Goal: Information Seeking & Learning: Check status

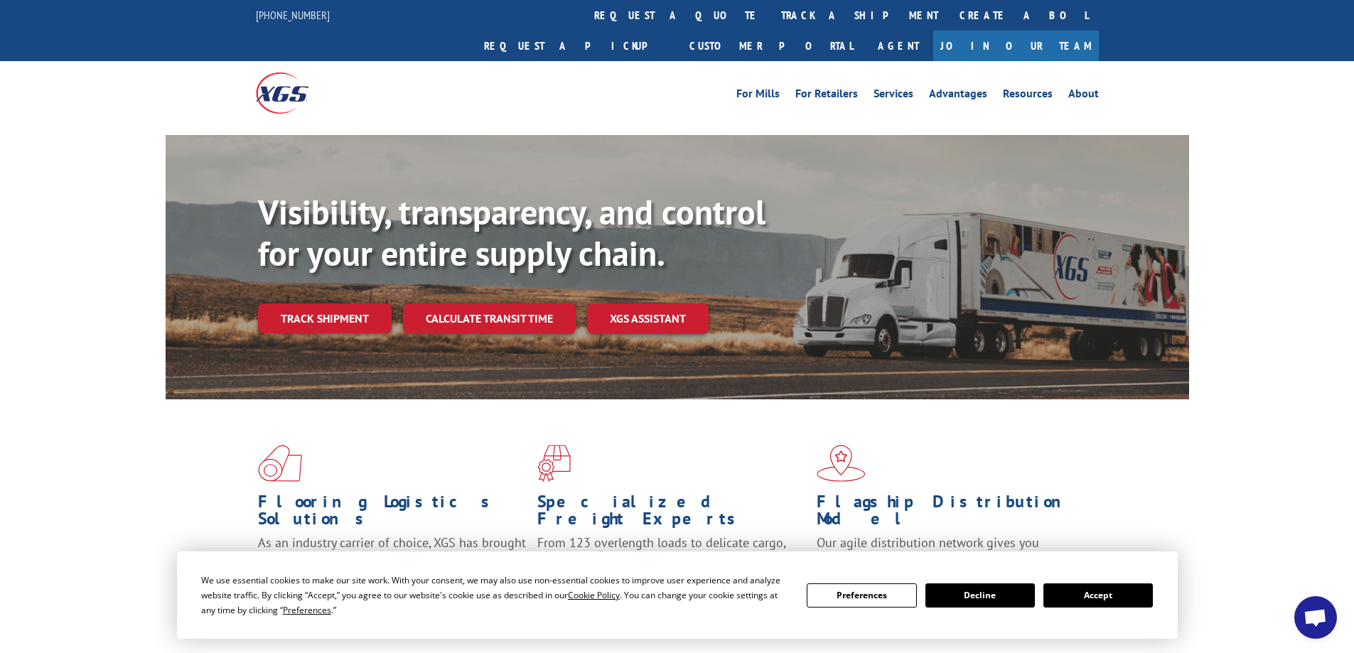
drag, startPoint x: 309, startPoint y: 290, endPoint x: 316, endPoint y: 287, distance: 8.3
click at [309, 304] on link "Track shipment" at bounding box center [325, 319] width 134 height 30
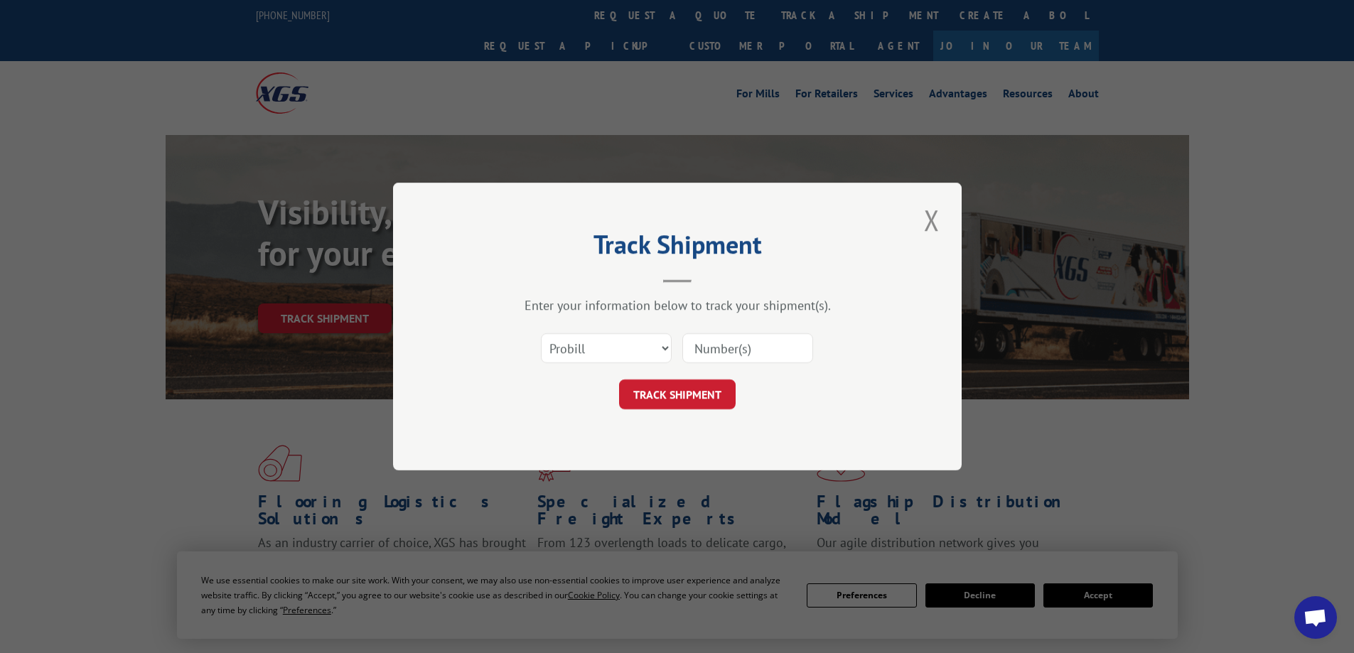
drag, startPoint x: 724, startPoint y: 349, endPoint x: 745, endPoint y: 349, distance: 20.6
click at [728, 349] on input at bounding box center [747, 348] width 131 height 30
type input "17544333"
click button "TRACK SHIPMENT" at bounding box center [677, 395] width 117 height 30
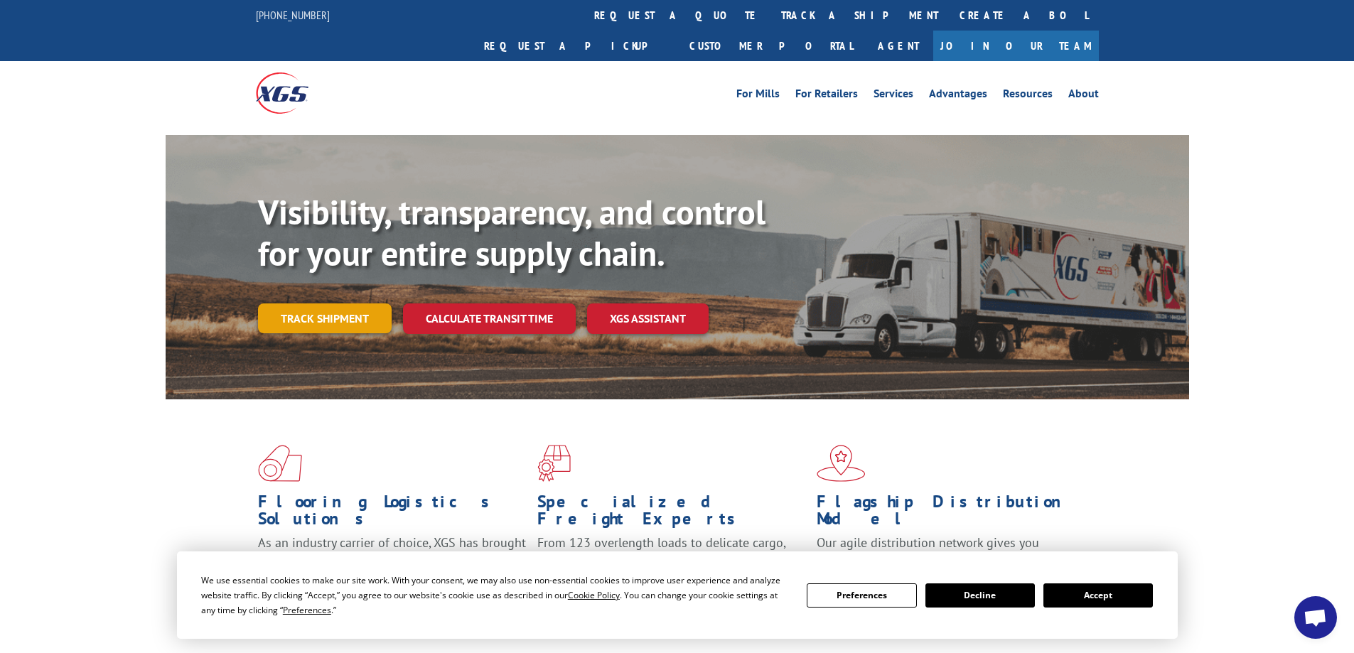
click at [341, 304] on link "Track shipment" at bounding box center [325, 319] width 134 height 30
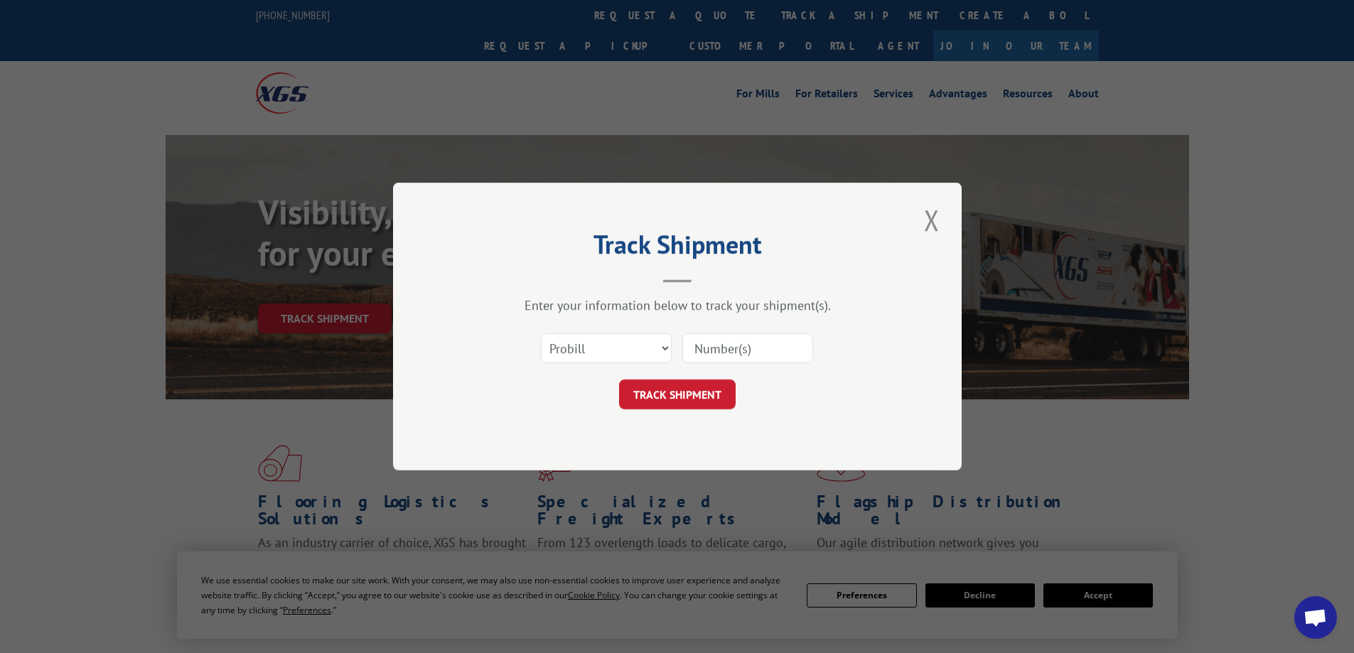
click at [729, 336] on input at bounding box center [747, 348] width 131 height 30
type input "17544184"
click button "TRACK SHIPMENT" at bounding box center [677, 395] width 117 height 30
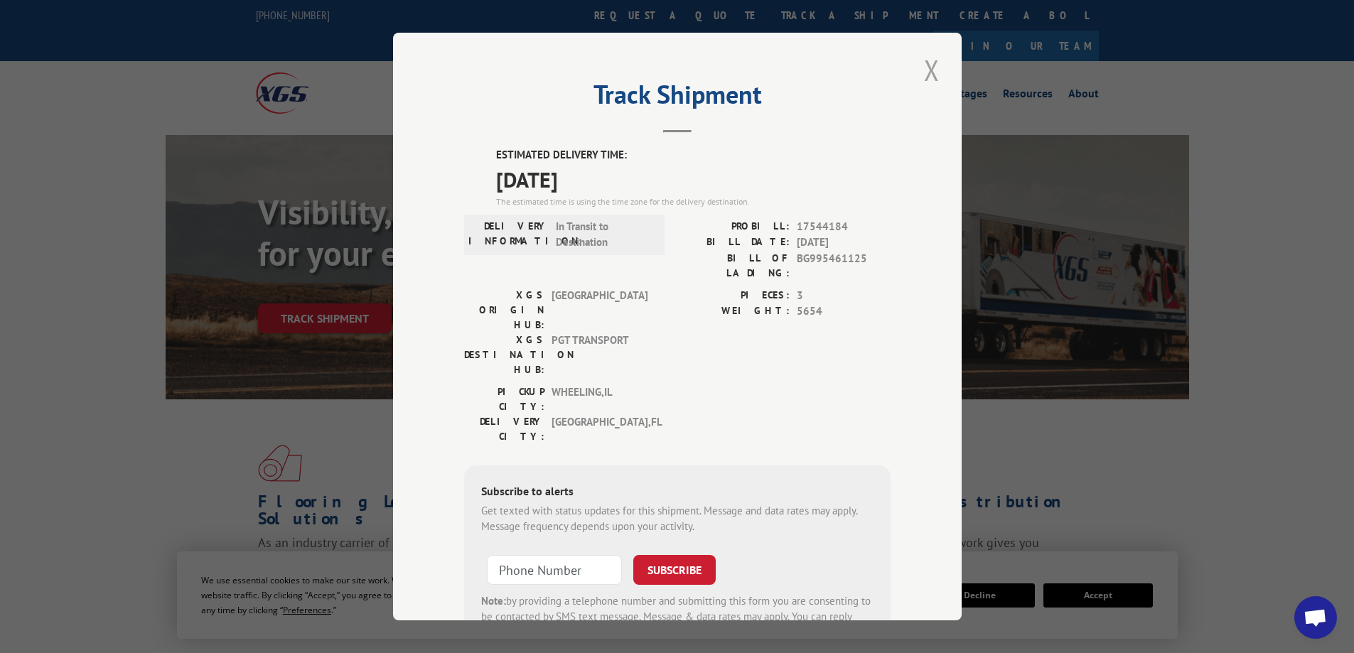
click at [921, 67] on button "Close modal" at bounding box center [932, 69] width 24 height 39
